Goal: Task Accomplishment & Management: Use online tool/utility

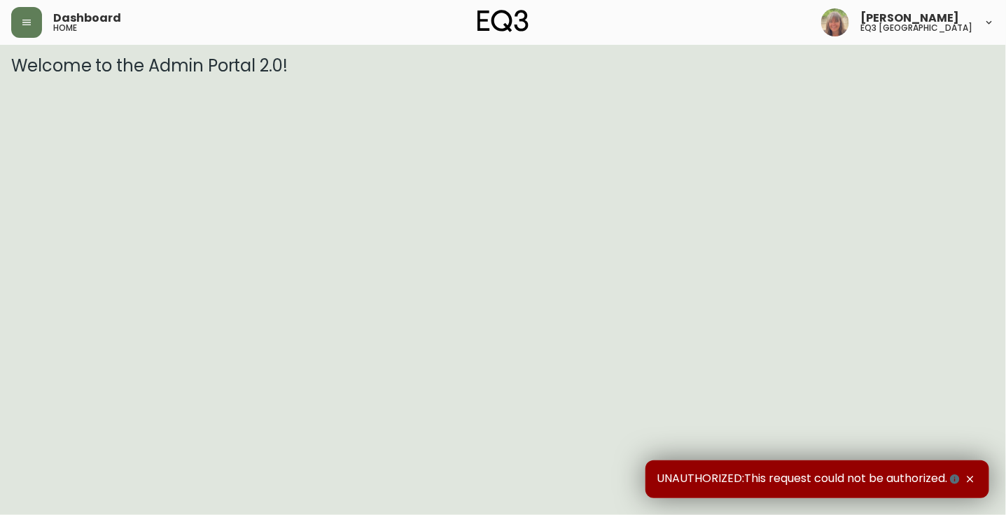
click at [843, 474] on span "UNAUTHORIZED:This request could not be authorized." at bounding box center [810, 478] width 306 height 15
click at [31, 18] on icon "button" at bounding box center [26, 22] width 11 height 11
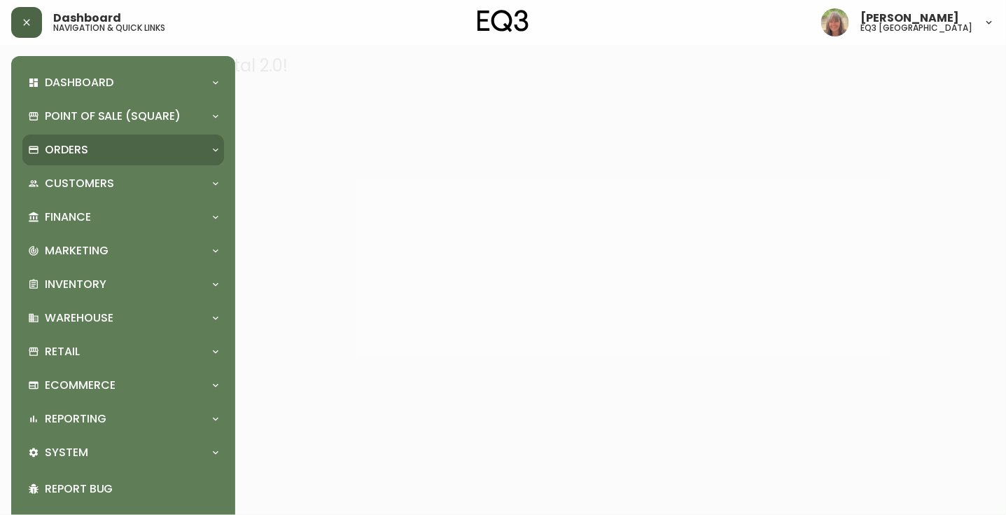
click at [99, 158] on div "Orders" at bounding box center [123, 149] width 202 height 31
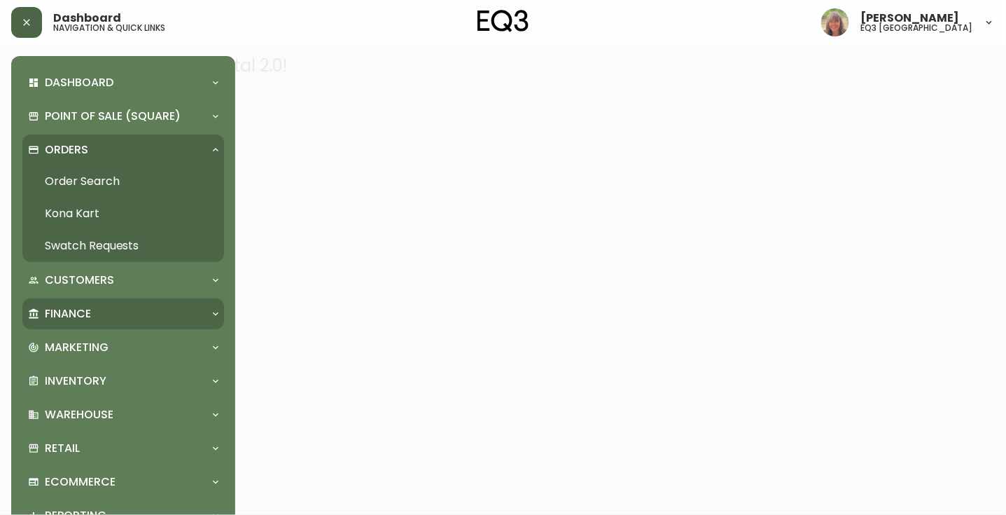
click at [88, 314] on p "Finance" at bounding box center [68, 313] width 46 height 15
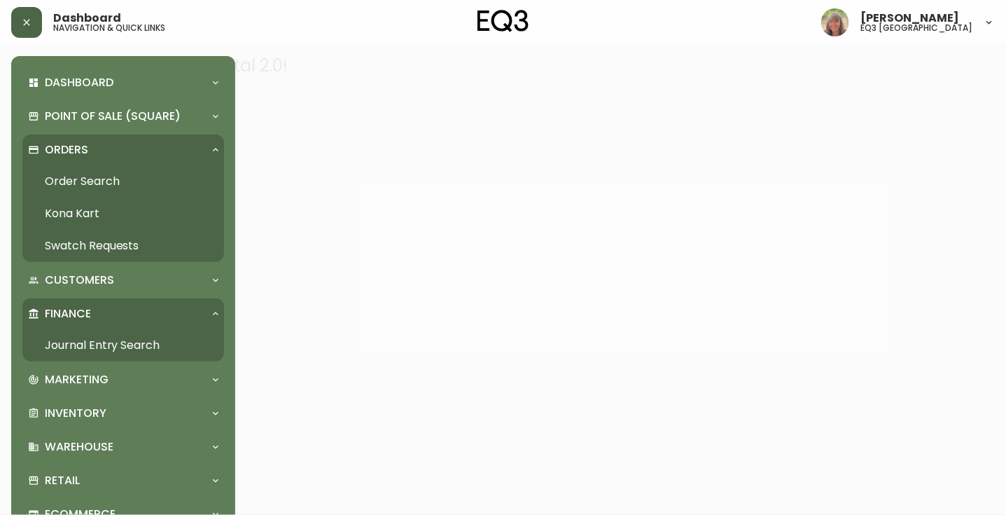
click at [111, 344] on link "Journal Entry Search" at bounding box center [123, 345] width 202 height 32
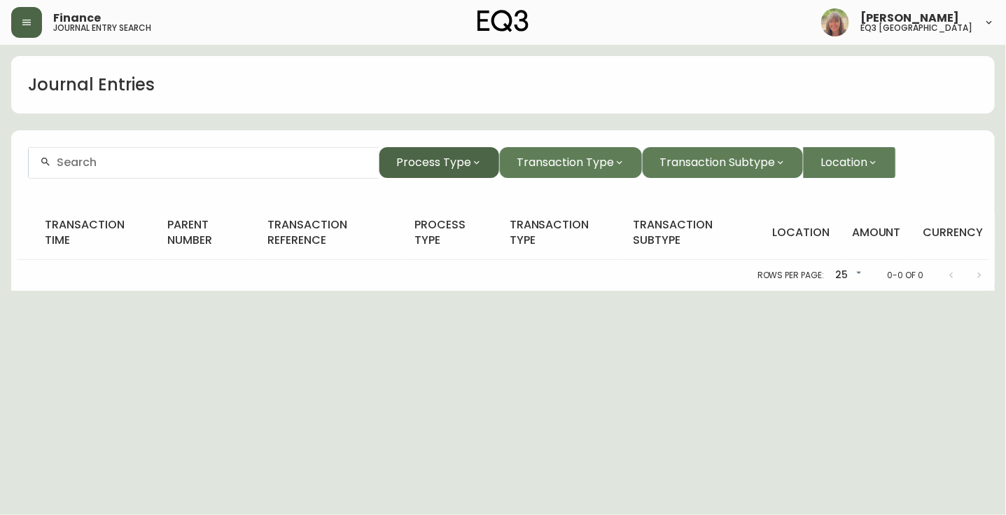
click at [467, 160] on span "Process Type" at bounding box center [433, 162] width 75 height 18
click at [459, 162] on div at bounding box center [503, 257] width 1006 height 515
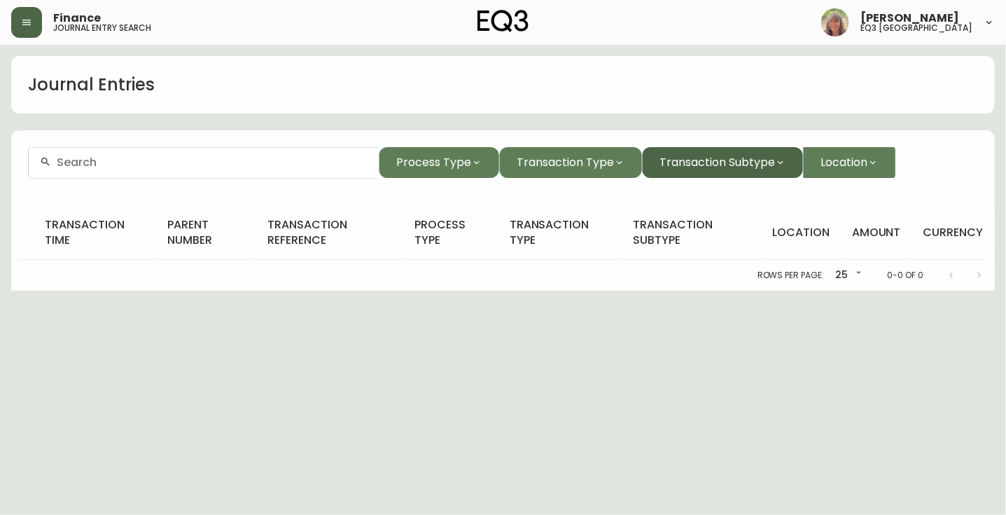
click at [748, 154] on span "Transaction Subtype" at bounding box center [718, 162] width 116 height 18
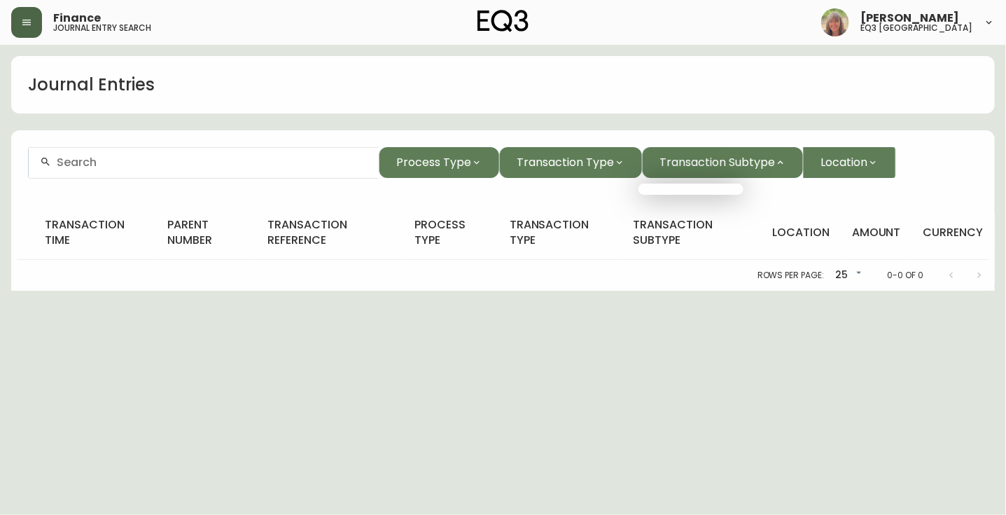
click at [574, 163] on div at bounding box center [503, 257] width 1006 height 515
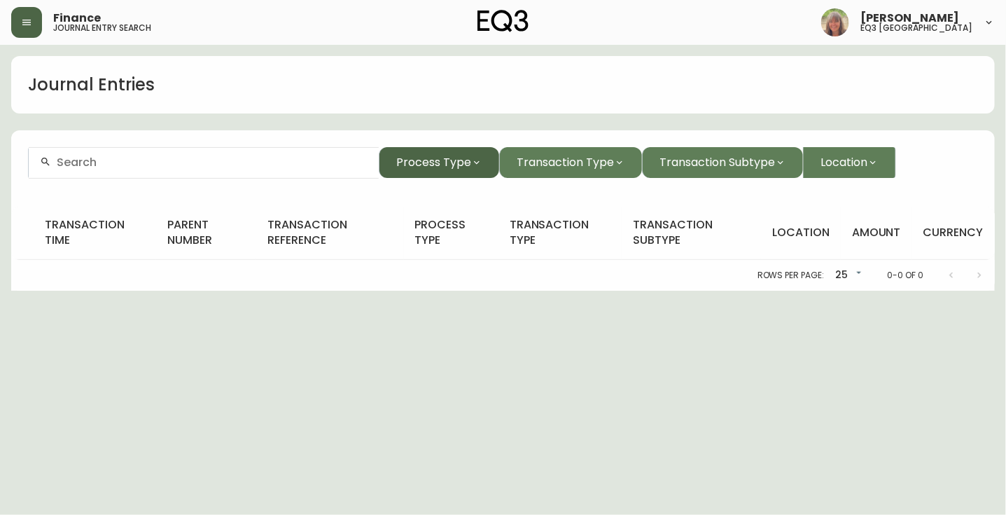
click at [429, 161] on span "Process Type" at bounding box center [433, 162] width 75 height 18
click at [20, 23] on div at bounding box center [503, 257] width 1006 height 515
click at [28, 22] on icon "button" at bounding box center [26, 22] width 11 height 11
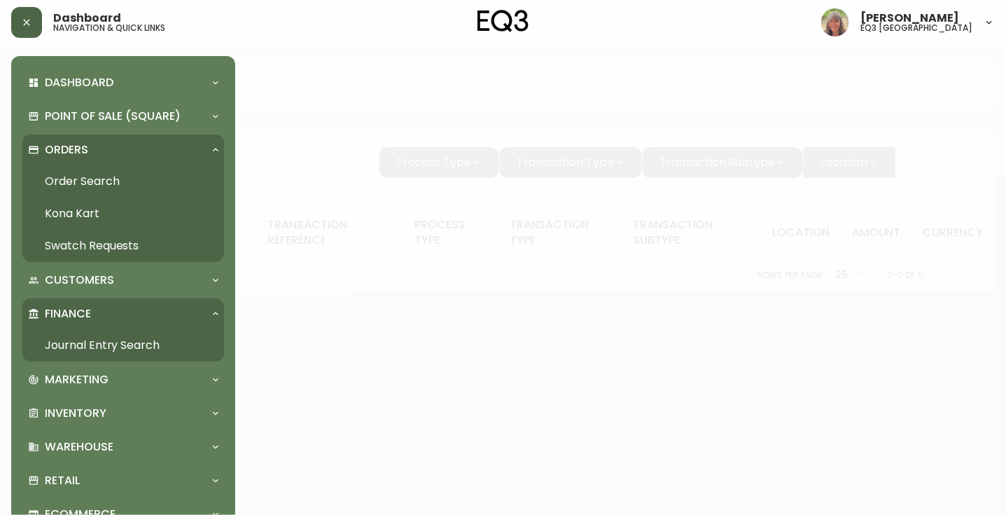
click at [95, 179] on link "Order Search" at bounding box center [123, 181] width 202 height 32
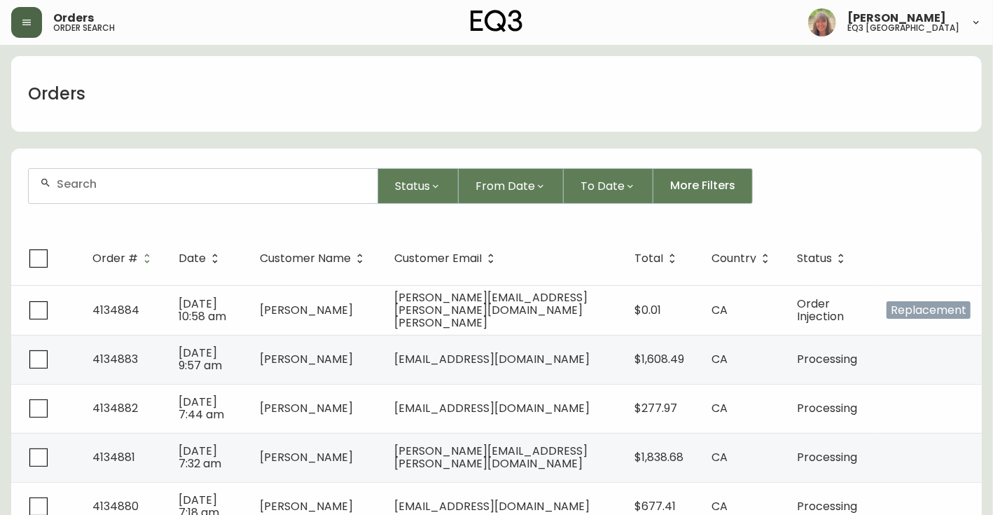
click at [25, 18] on icon "button" at bounding box center [26, 22] width 11 height 11
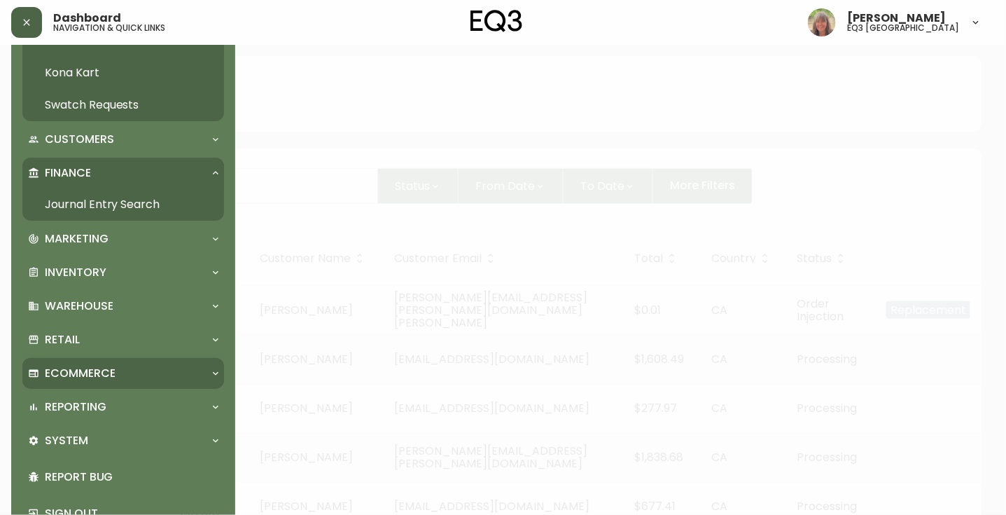
scroll to position [179, 0]
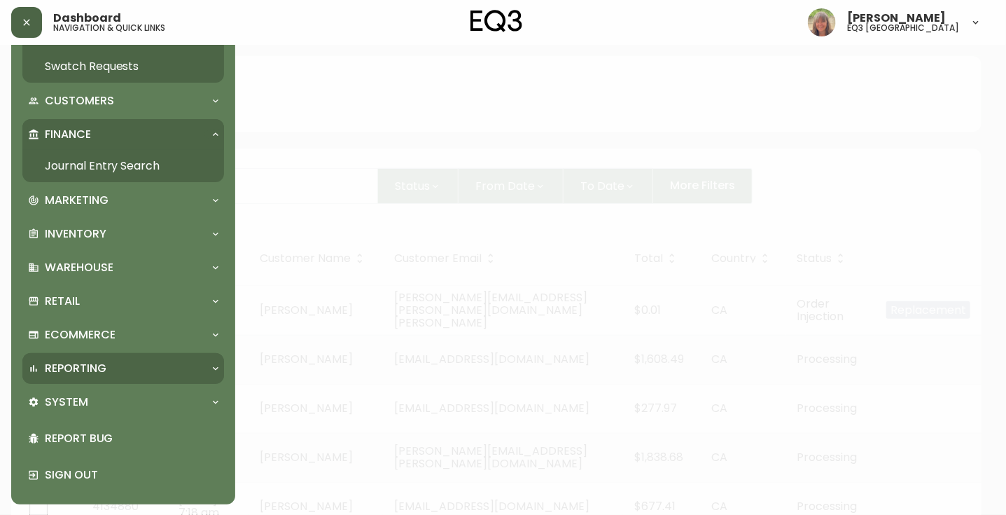
click at [113, 366] on div "Reporting" at bounding box center [116, 368] width 176 height 15
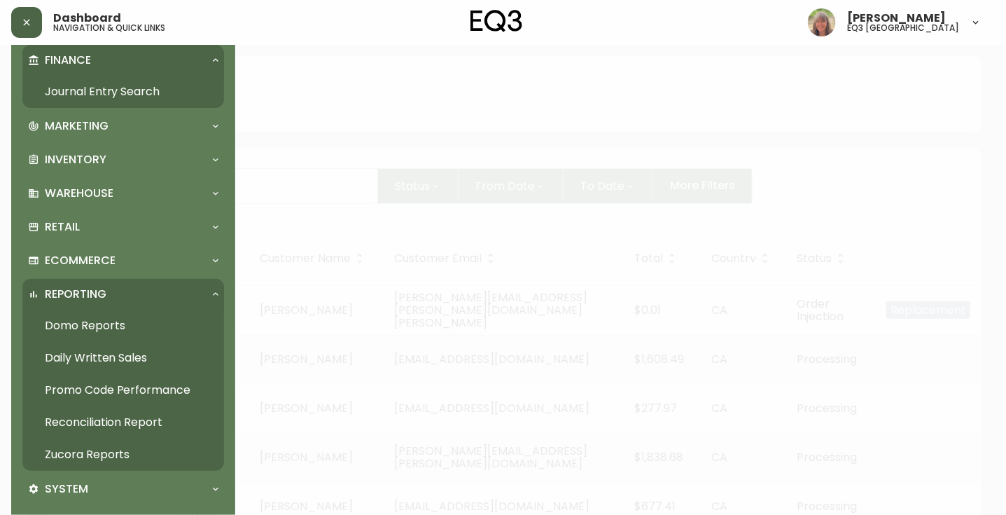
scroll to position [340, 0]
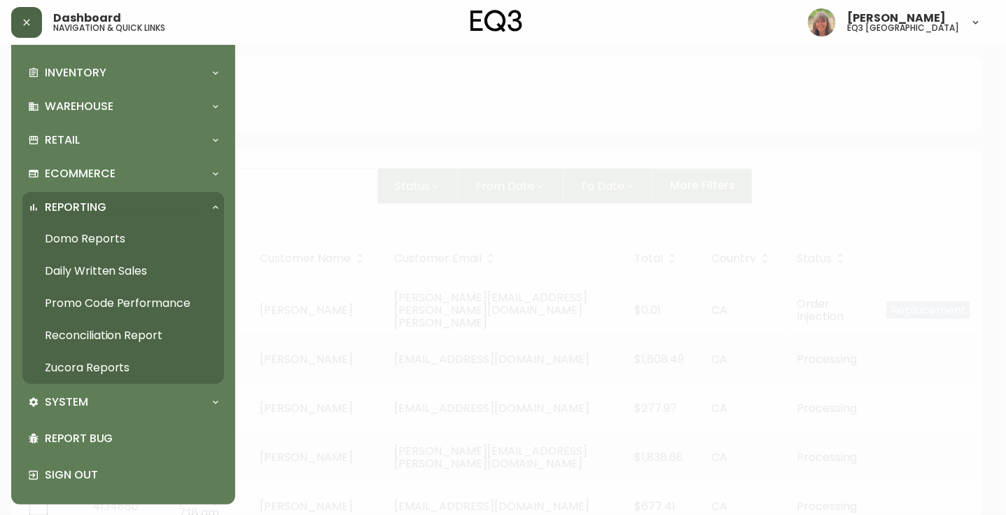
click at [130, 332] on link "Reconciliation Report" at bounding box center [123, 335] width 202 height 32
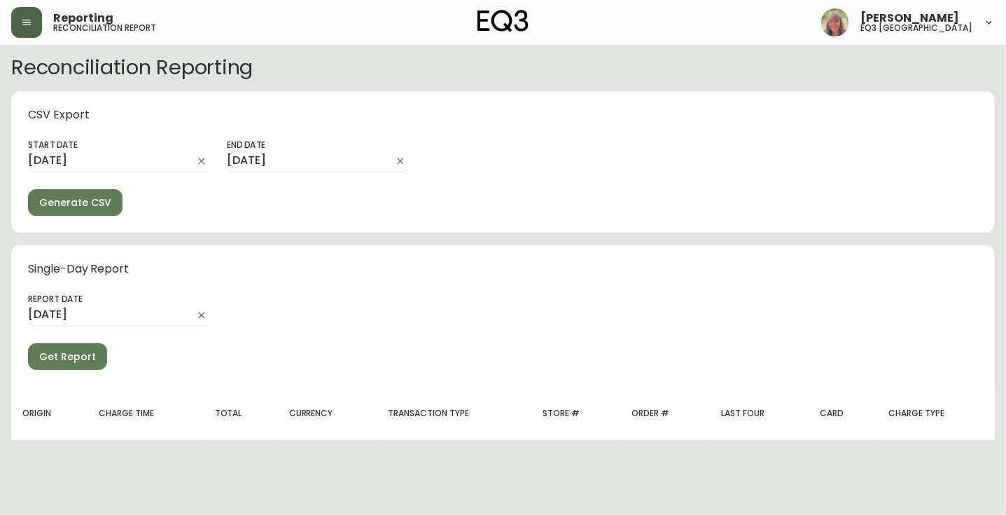
click at [28, 25] on icon "button" at bounding box center [26, 23] width 8 height 6
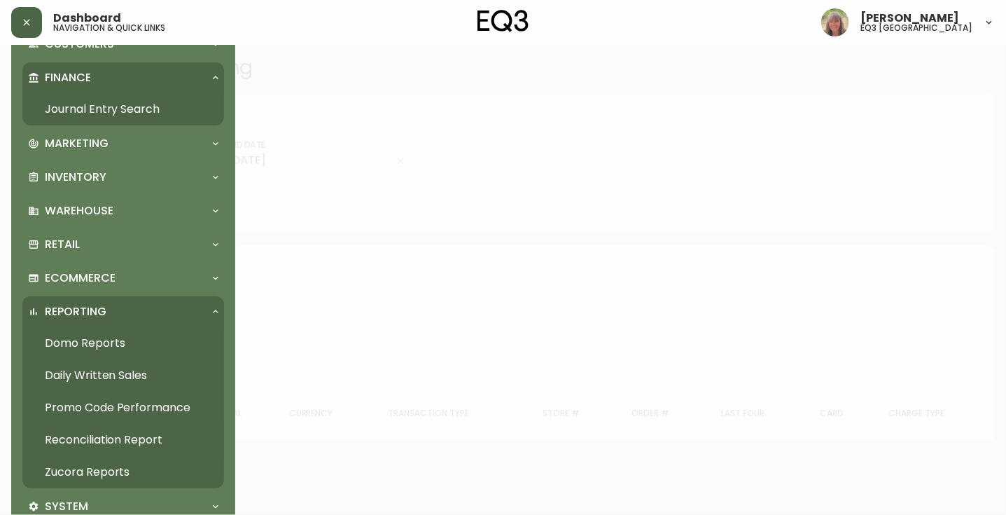
scroll to position [340, 0]
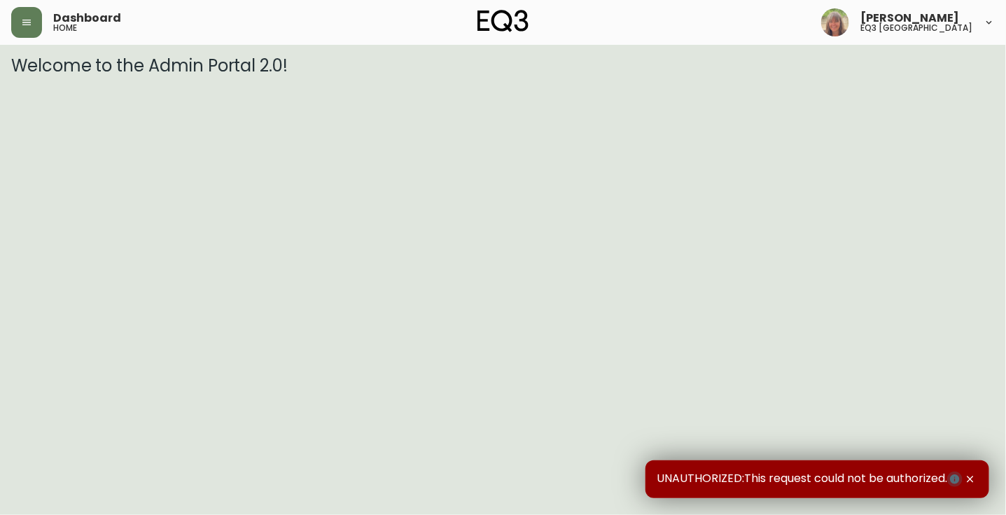
click at [957, 478] on icon "button" at bounding box center [954, 478] width 9 height 9
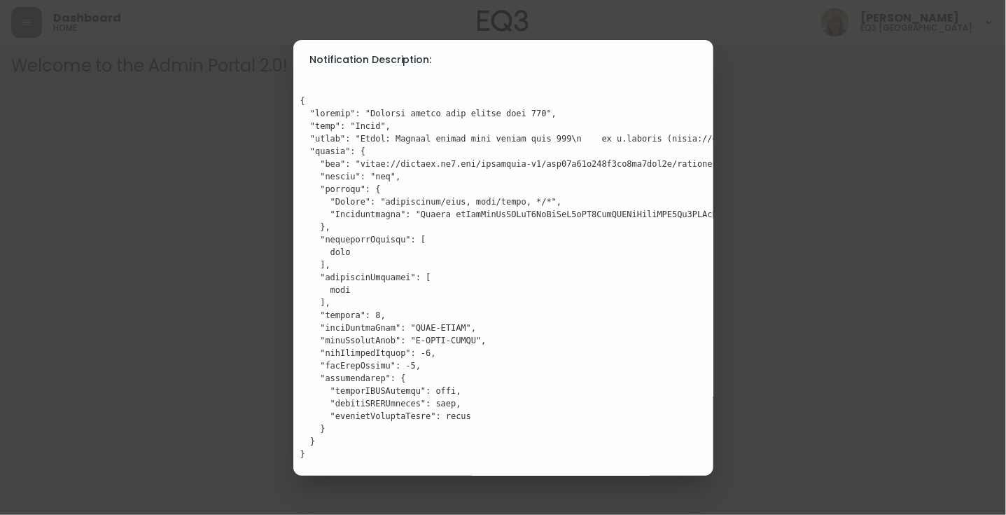
click at [168, 276] on div "Notification Description:" at bounding box center [503, 257] width 1006 height 515
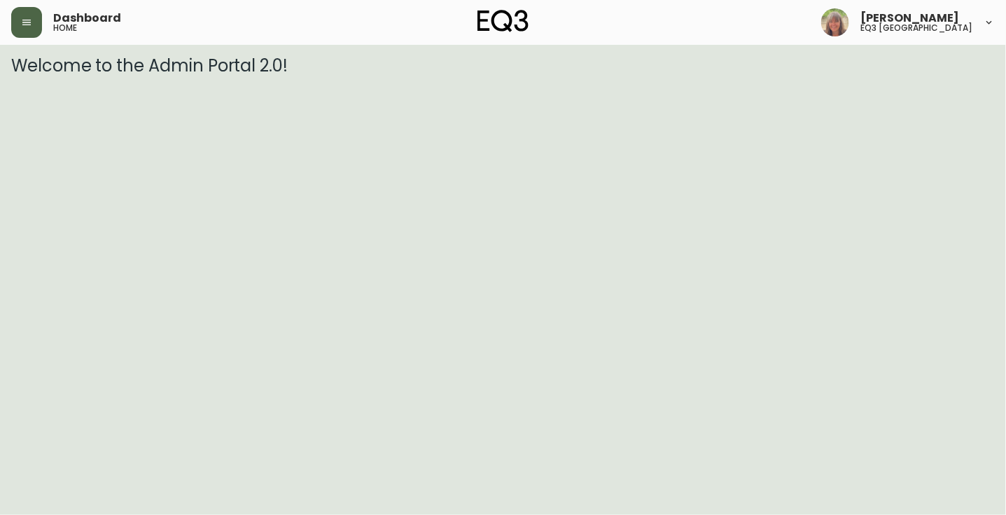
click at [29, 27] on icon "button" at bounding box center [26, 22] width 11 height 11
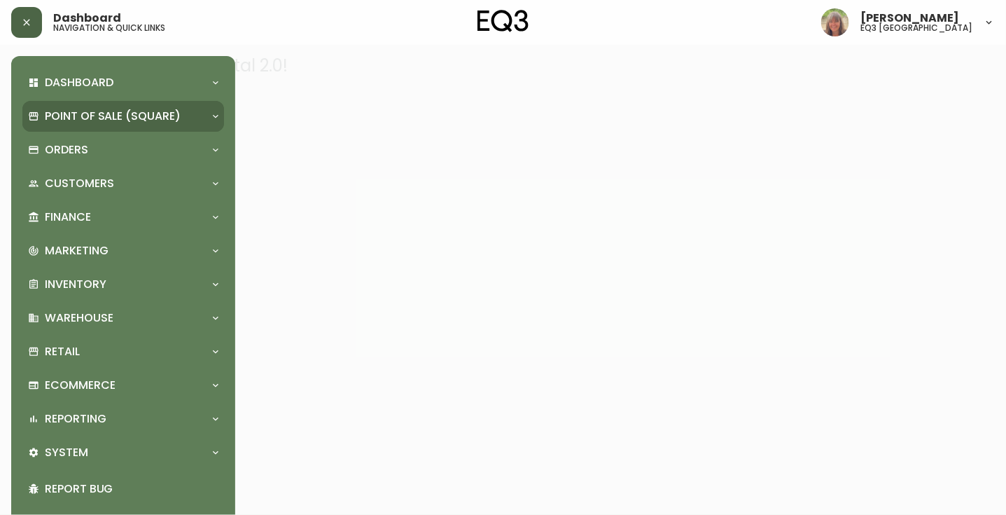
click at [150, 111] on p "Point of Sale (Square)" at bounding box center [113, 116] width 136 height 15
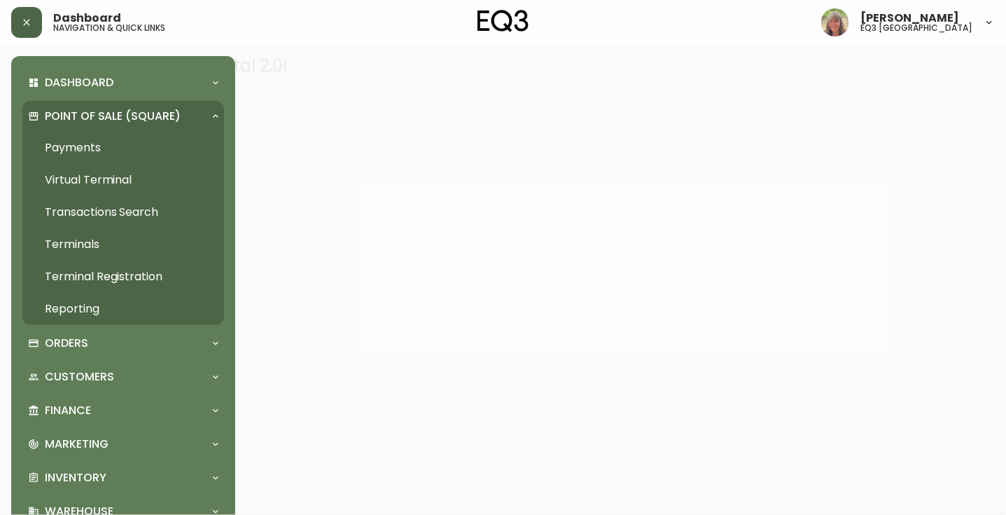
click at [76, 153] on link "Payments" at bounding box center [123, 148] width 202 height 32
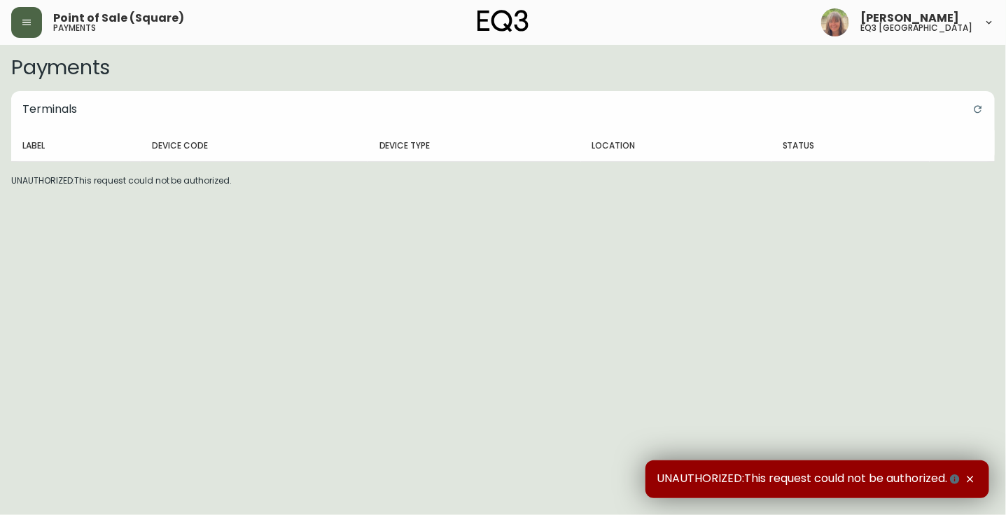
click at [985, 20] on icon at bounding box center [989, 22] width 11 height 11
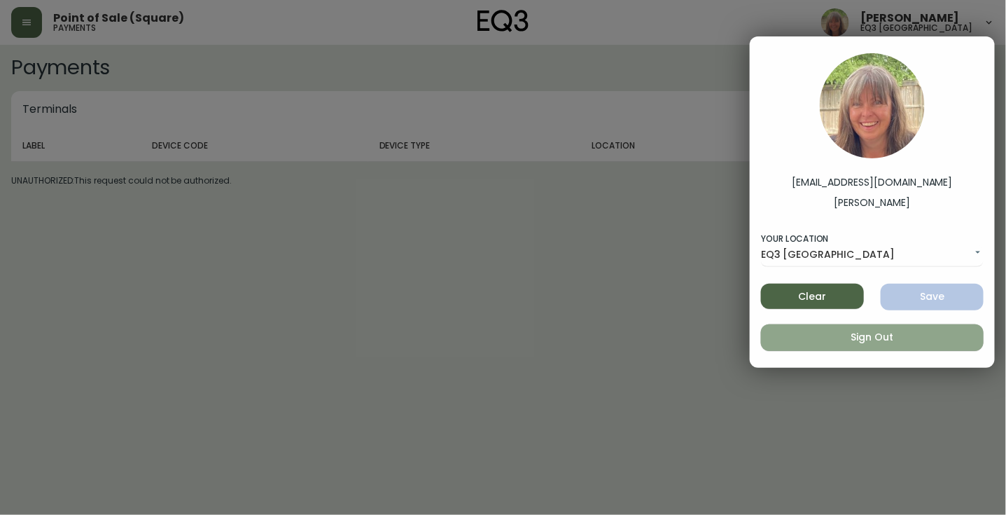
click at [868, 335] on span "Sign Out" at bounding box center [872, 337] width 200 height 18
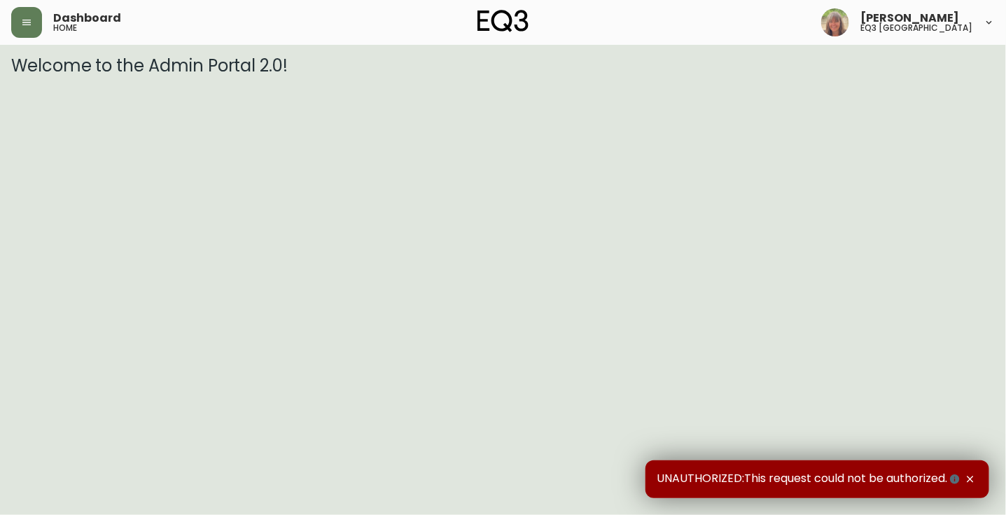
click at [957, 479] on icon "button" at bounding box center [954, 478] width 9 height 9
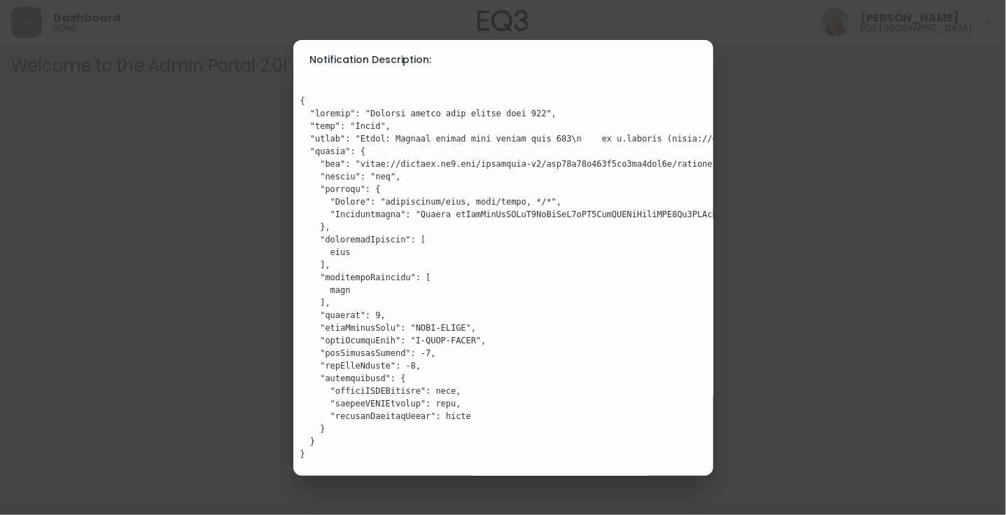
click at [882, 343] on div "Notification Description:" at bounding box center [503, 257] width 1006 height 515
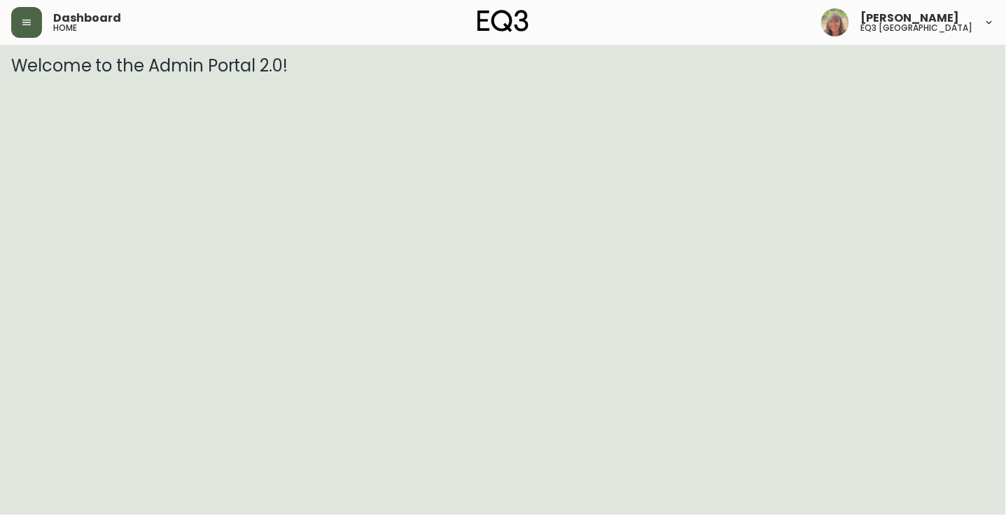
click at [30, 19] on icon "button" at bounding box center [26, 22] width 11 height 11
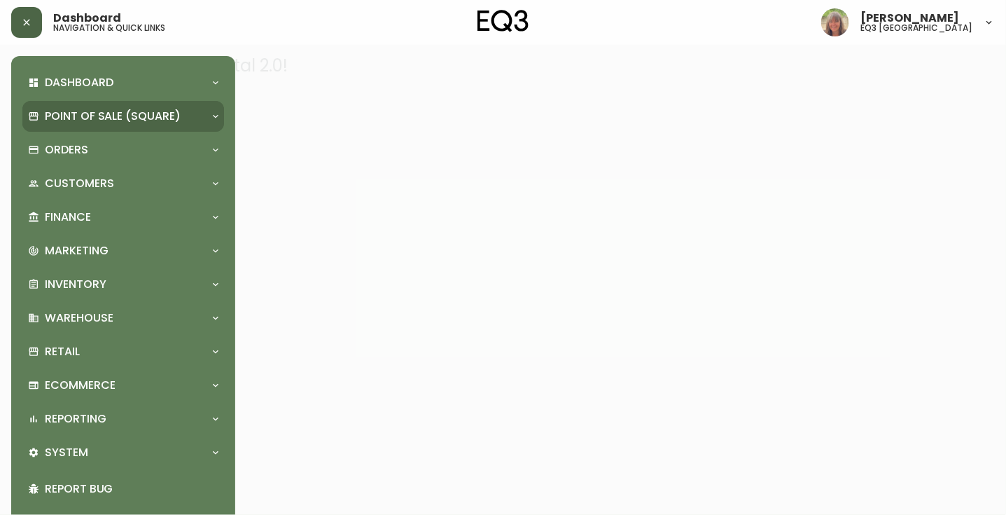
click at [109, 120] on p "Point of Sale (Square)" at bounding box center [113, 116] width 136 height 15
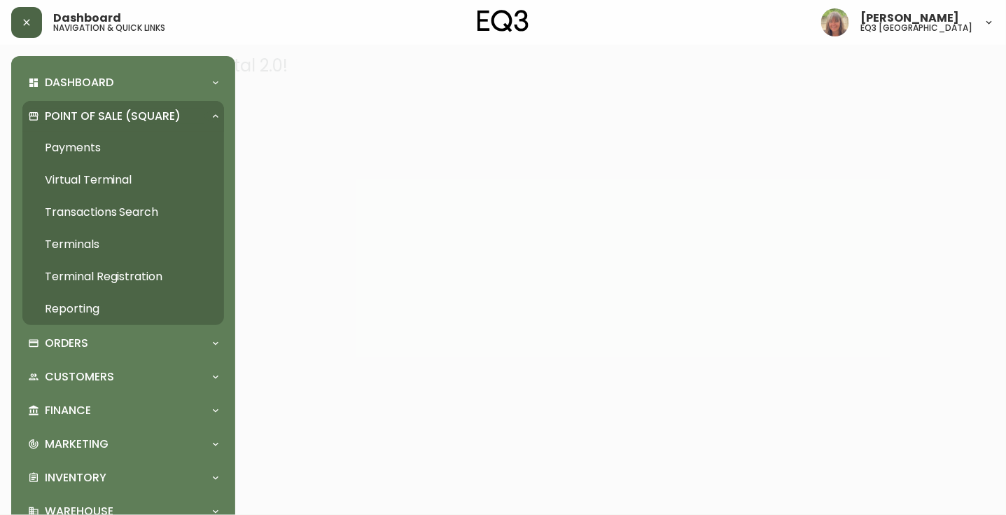
click at [76, 214] on link "Transactions Search" at bounding box center [123, 212] width 202 height 32
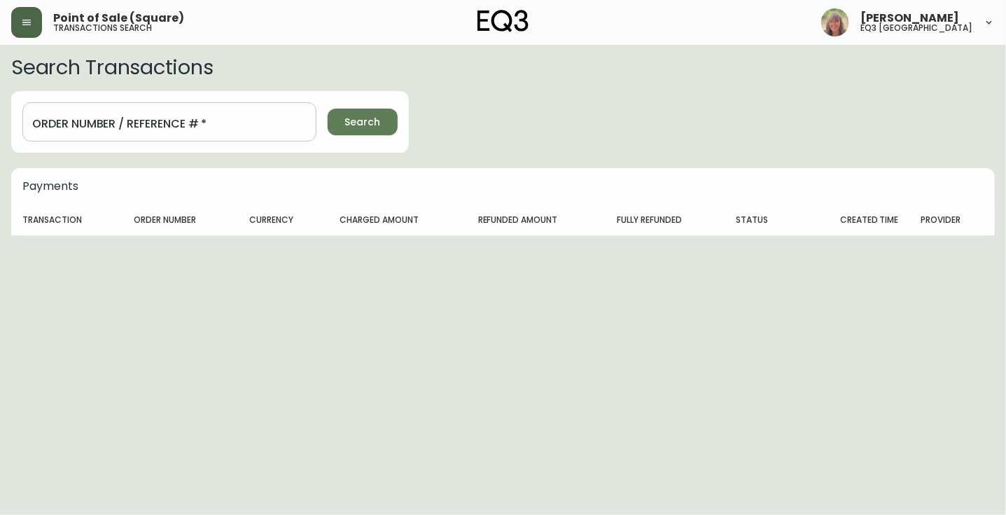
click at [366, 124] on span "Search" at bounding box center [363, 122] width 36 height 18
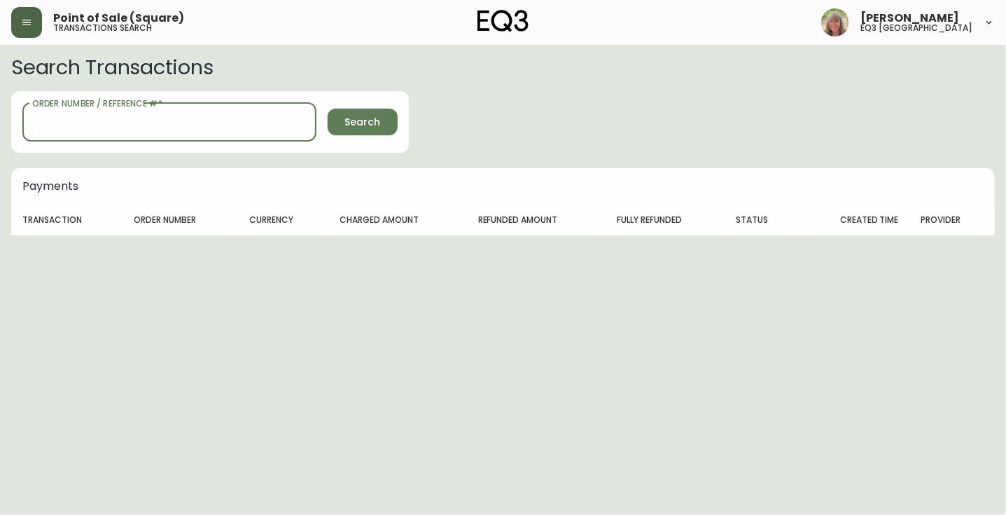
click at [74, 124] on input "Order Number / Reference #   *" at bounding box center [169, 121] width 294 height 39
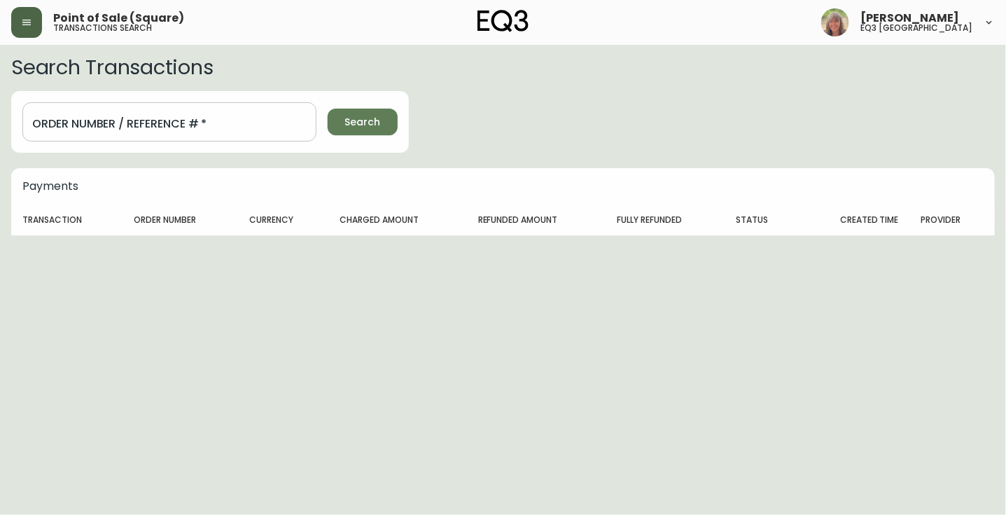
click at [24, 20] on icon "button" at bounding box center [26, 22] width 11 height 11
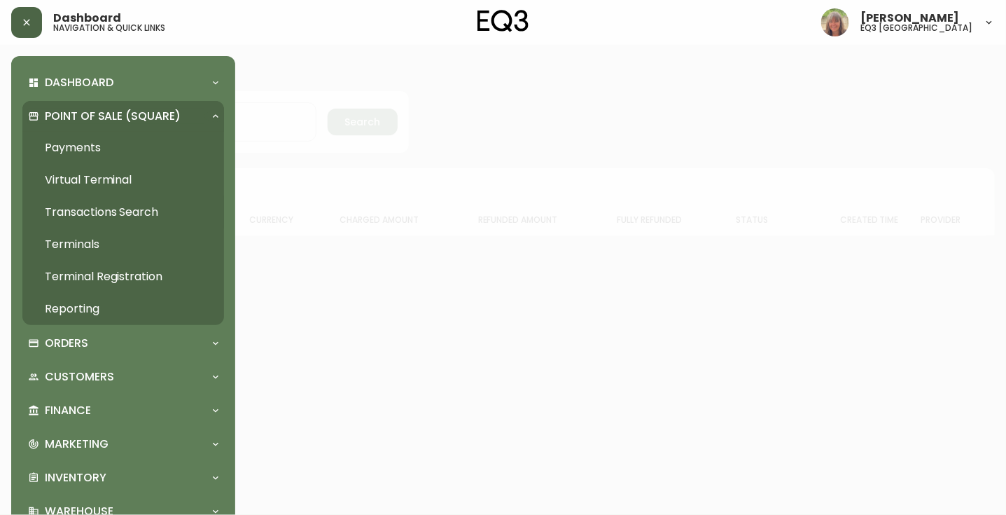
click at [81, 310] on link "Reporting" at bounding box center [123, 309] width 202 height 32
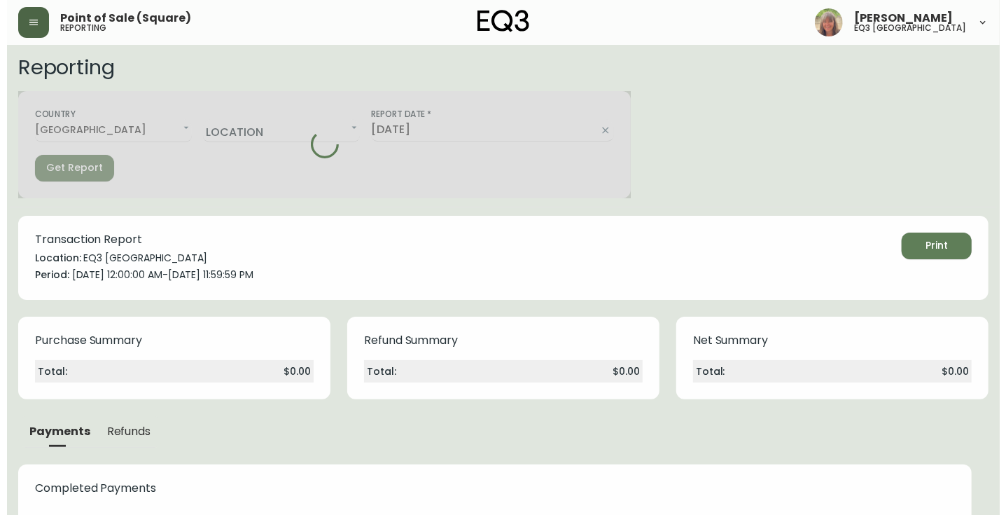
scroll to position [57, 0]
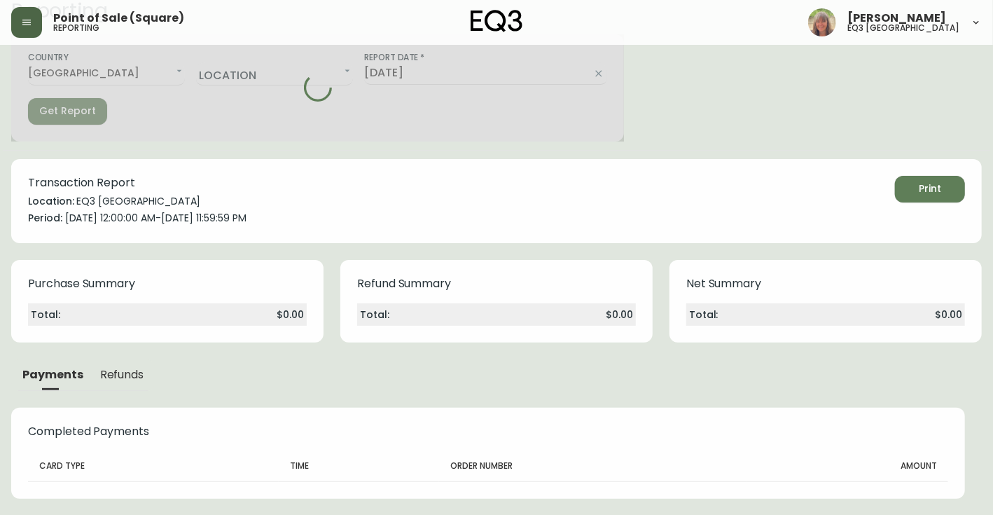
click at [27, 19] on icon "button" at bounding box center [26, 22] width 11 height 11
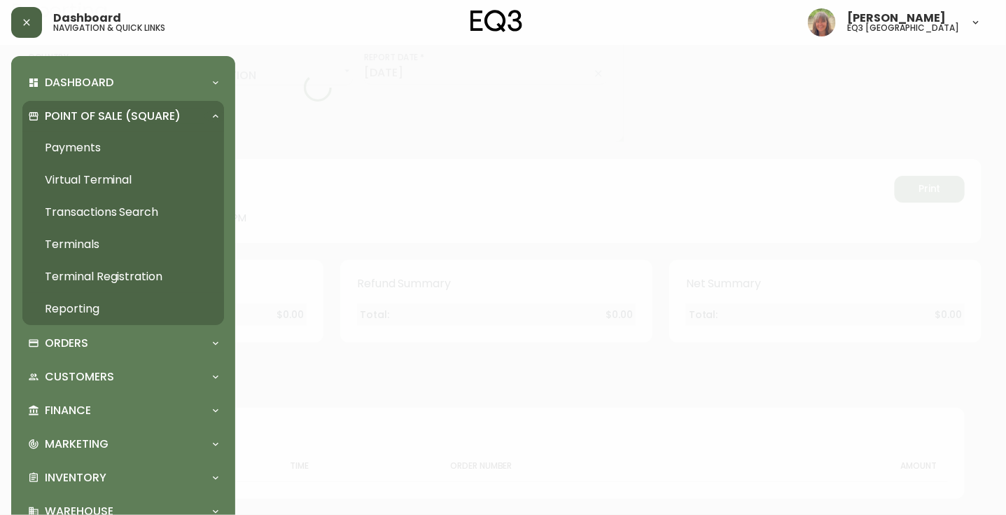
click at [102, 209] on link "Transactions Search" at bounding box center [123, 212] width 202 height 32
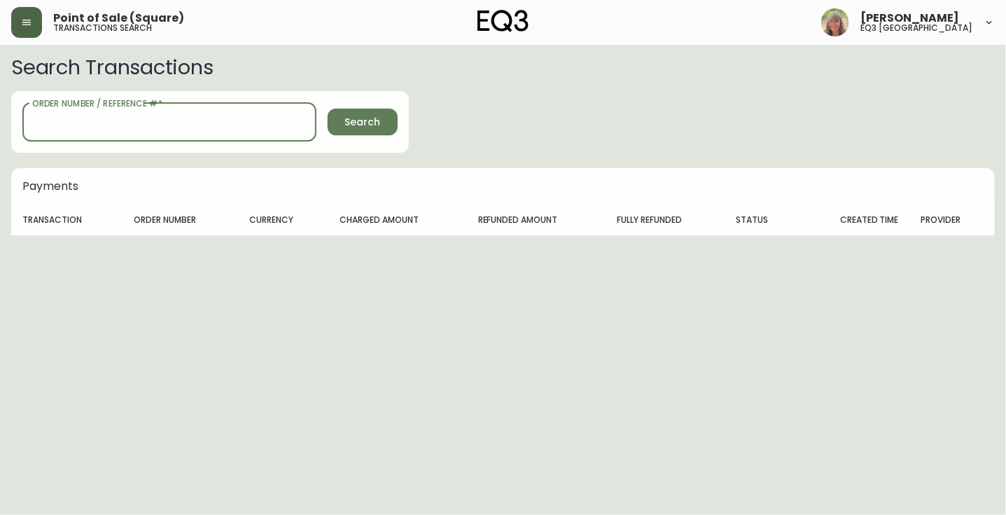
click at [54, 127] on input "Order Number / Reference #   *" at bounding box center [169, 121] width 294 height 39
type input "apple"
click at [360, 115] on span "Search" at bounding box center [363, 122] width 36 height 18
click at [0, 120] on html "Point of Sale (Square) transactions search [PERSON_NAME] eq3 [GEOGRAPHIC_DATA] …" at bounding box center [503, 160] width 1006 height 320
click at [328, 109] on button "Search" at bounding box center [363, 122] width 70 height 27
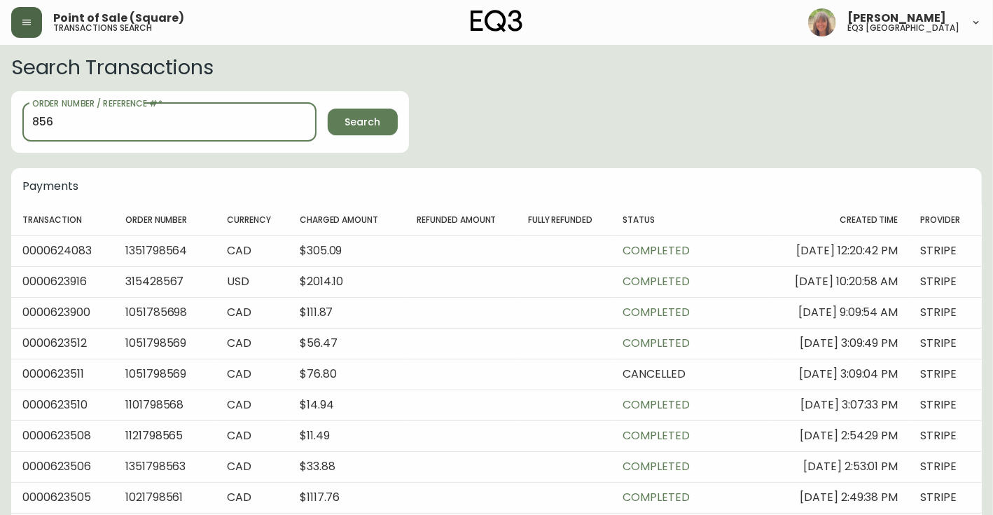
drag, startPoint x: 63, startPoint y: 120, endPoint x: 19, endPoint y: 120, distance: 44.1
click at [19, 120] on div "Order Number / Reference #   * 856 Order Number / Reference # * Search" at bounding box center [210, 122] width 398 height 62
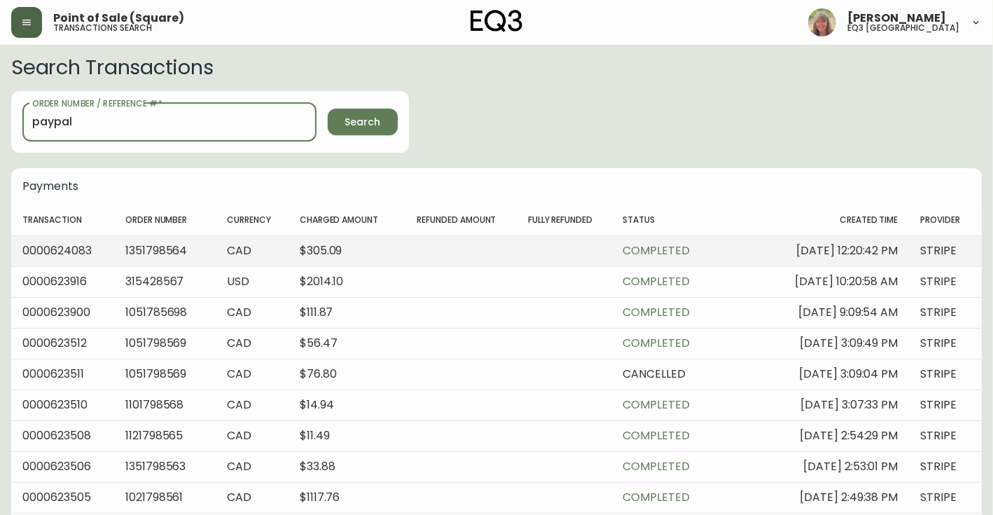
type input "paypal"
click at [328, 109] on button "Search" at bounding box center [363, 122] width 70 height 27
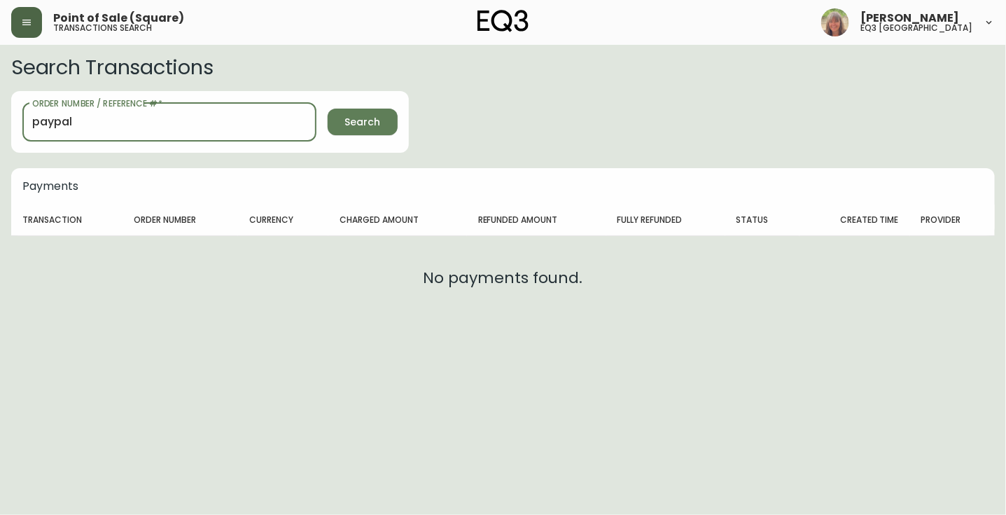
drag, startPoint x: 79, startPoint y: 124, endPoint x: 16, endPoint y: 122, distance: 63.1
click at [16, 122] on div "Order Number / Reference #   * paypal Order Number / Reference # * Search" at bounding box center [210, 122] width 398 height 62
type input "stripe"
click at [328, 109] on button "Search" at bounding box center [363, 122] width 70 height 27
drag, startPoint x: 70, startPoint y: 125, endPoint x: -2, endPoint y: 125, distance: 72.1
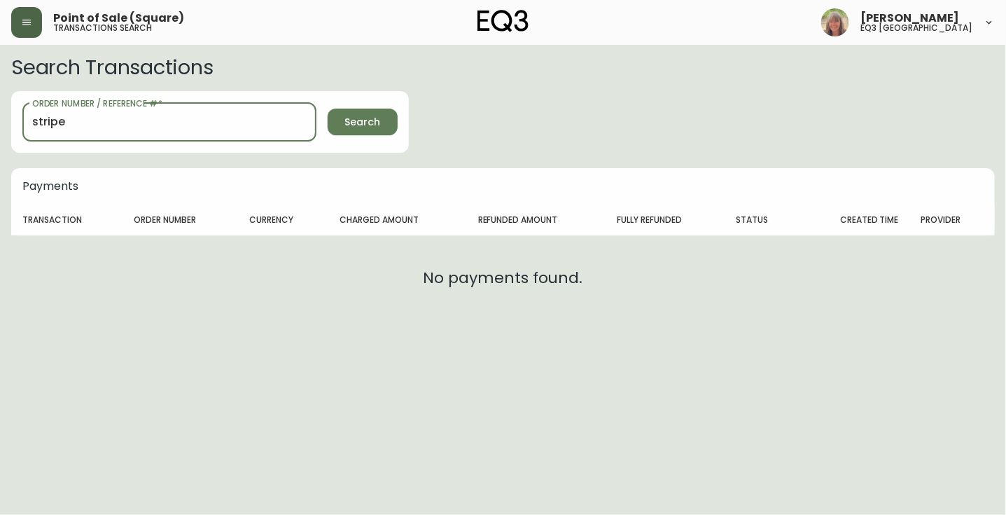
click at [0, 125] on html "Point of Sale (Square) transactions search [PERSON_NAME] eq3 winnipeg Search Tr…" at bounding box center [503, 160] width 1006 height 320
click at [364, 116] on span "Search" at bounding box center [363, 122] width 36 height 18
type input "856"
click at [373, 118] on span "Search" at bounding box center [363, 122] width 36 height 18
